Goal: Download file/media

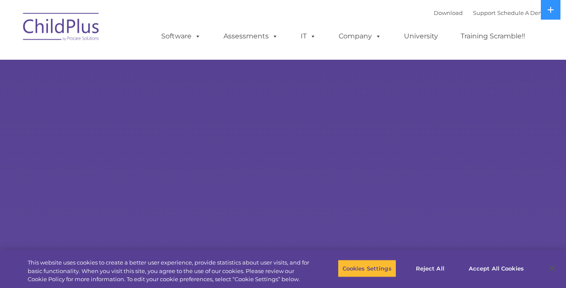
select select "MEDIUM"
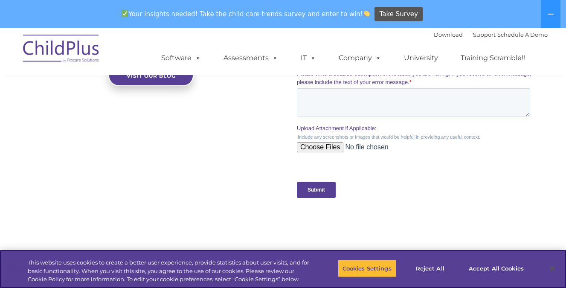
scroll to position [818, 0]
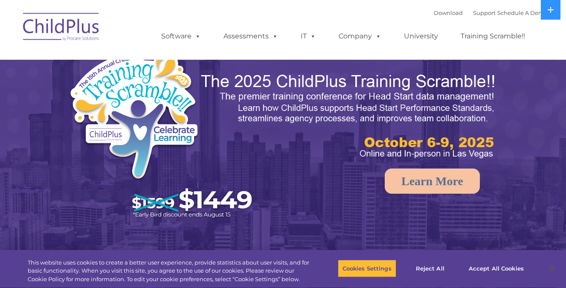
select select "MEDIUM"
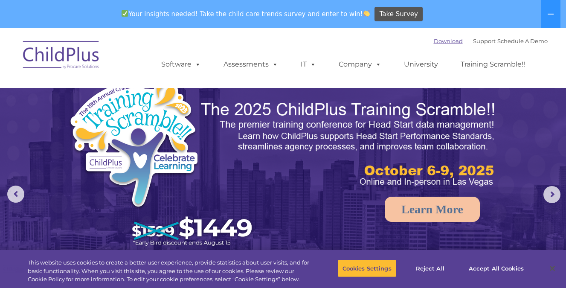
click at [438, 40] on link "Download" at bounding box center [448, 41] width 29 height 7
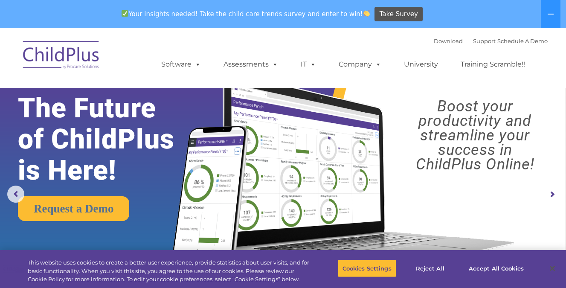
click at [434, 45] on div "Download Support | Schedule A Demo " at bounding box center [491, 41] width 114 height 13
click at [434, 41] on link "Download" at bounding box center [448, 41] width 29 height 7
